Goal: Use online tool/utility

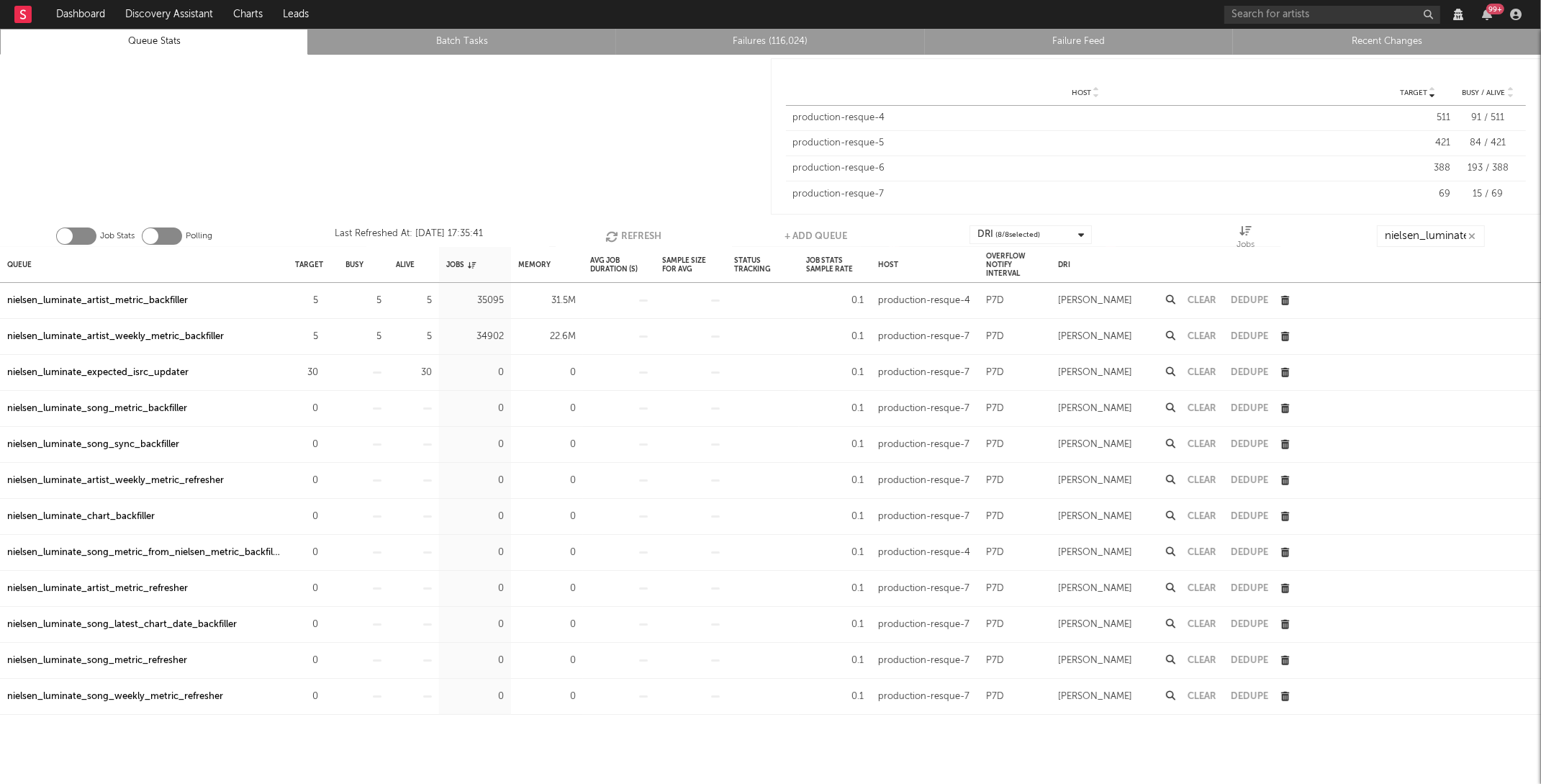
click at [629, 234] on button "Refresh" at bounding box center [634, 236] width 56 height 21
click at [325, 302] on icon "button" at bounding box center [326, 300] width 9 height 9
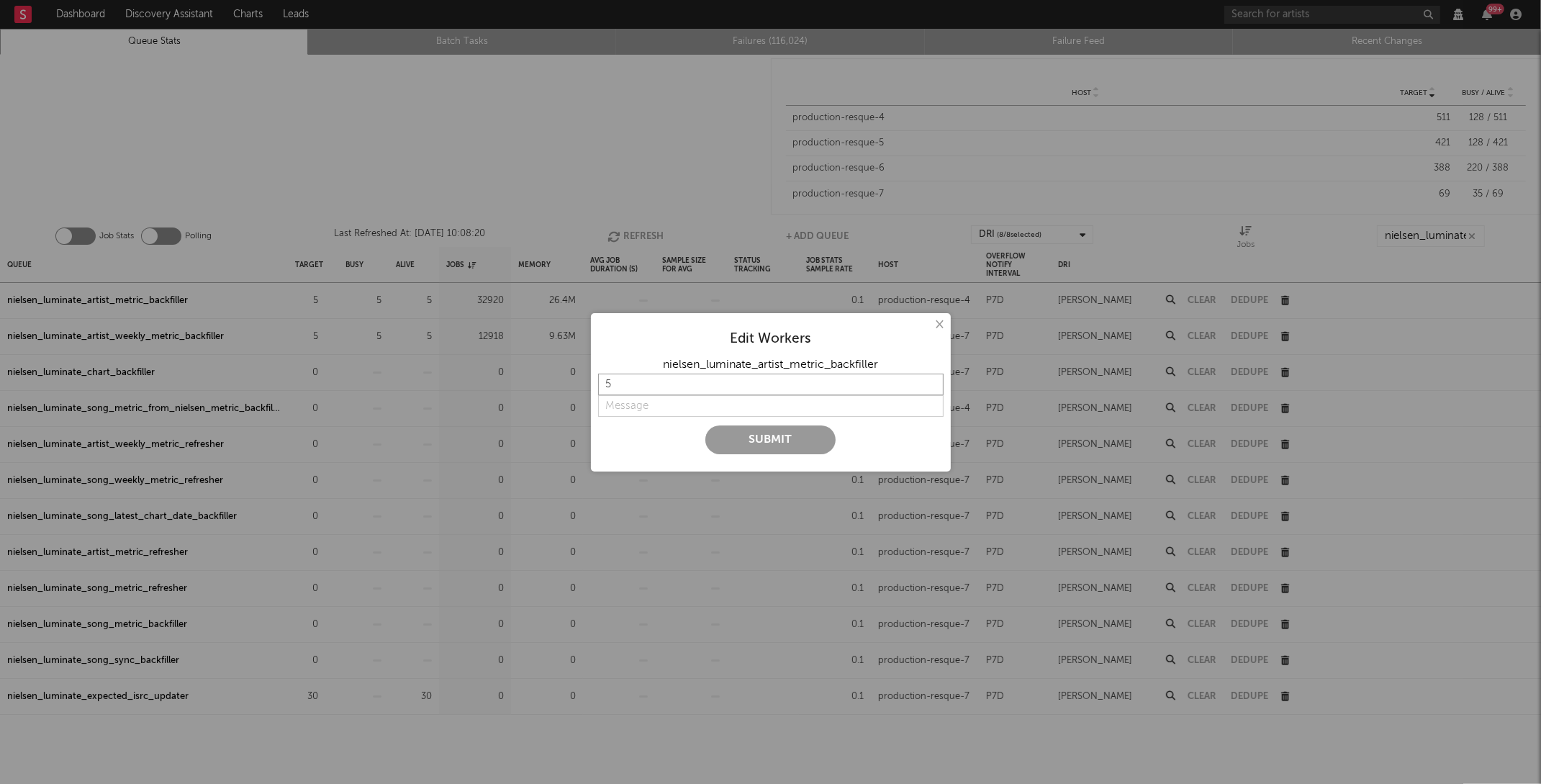
click at [671, 378] on input "5" at bounding box center [771, 384] width 346 height 21
type input "10"
click at [648, 403] on input "string" at bounding box center [771, 406] width 346 height 21
type input "faster"
click at [763, 443] on button "Submit" at bounding box center [770, 439] width 130 height 29
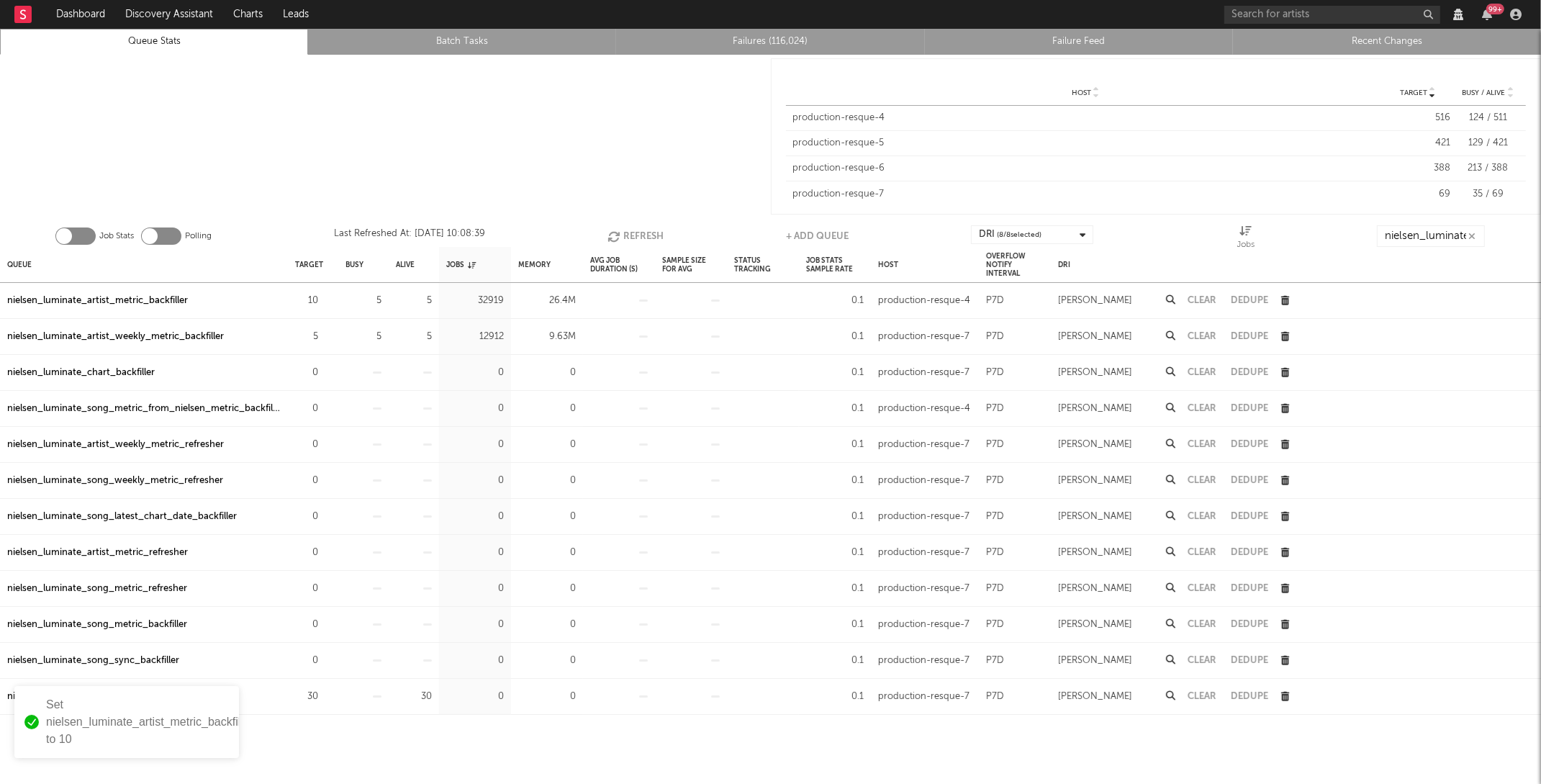
click at [624, 230] on button "Refresh" at bounding box center [635, 236] width 56 height 21
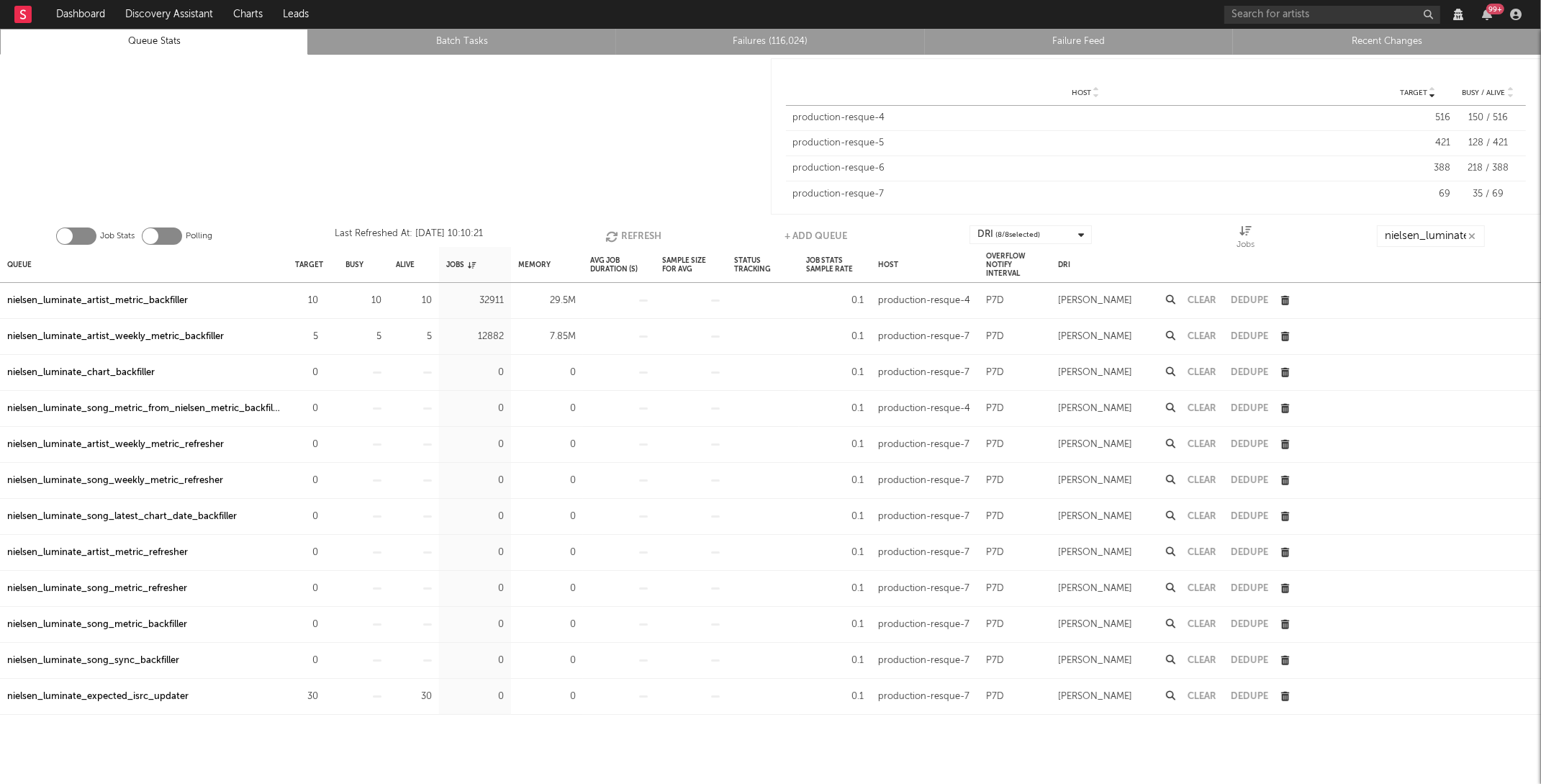
click at [624, 230] on button "Refresh" at bounding box center [634, 236] width 56 height 21
click at [146, 299] on div "nielsen_luminate_artist_metric_backfiller" at bounding box center [98, 300] width 181 height 17
